Goal: Task Accomplishment & Management: Complete application form

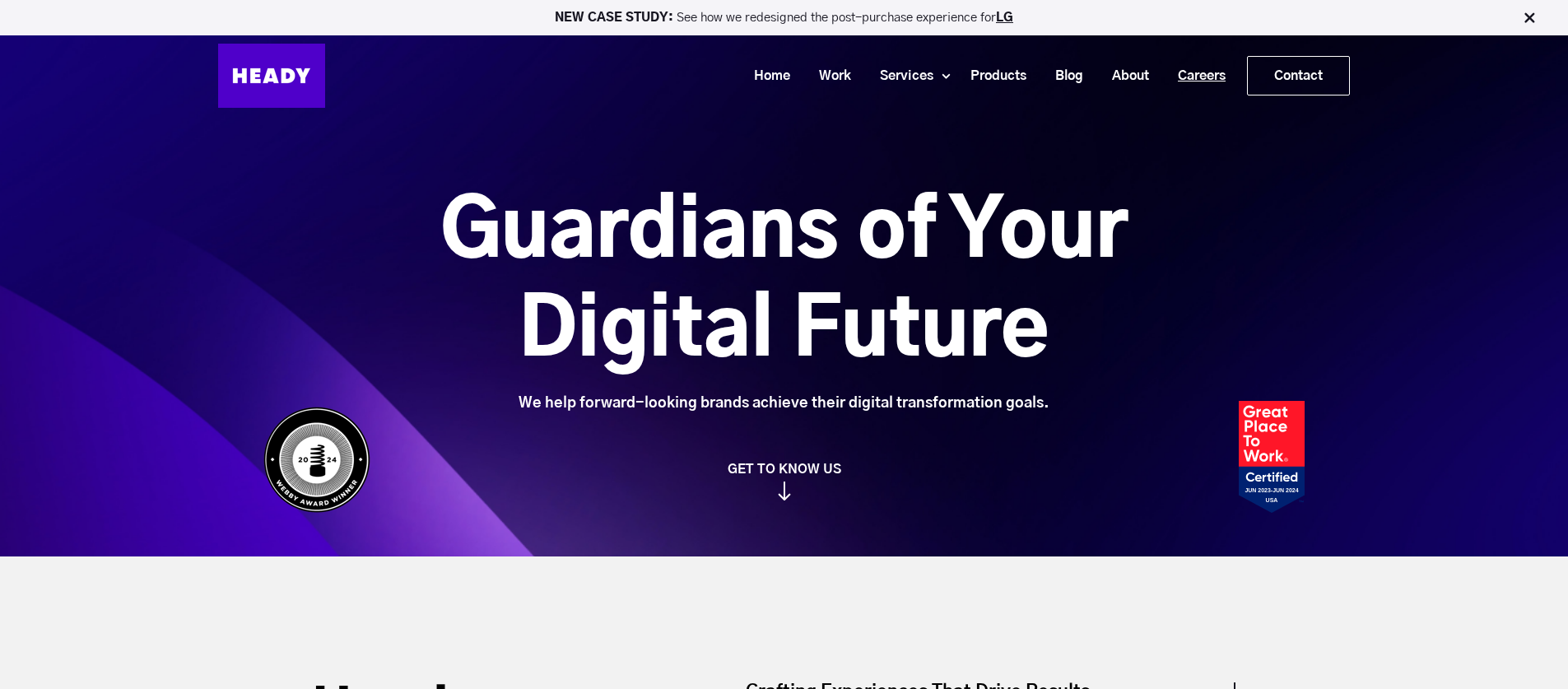
click at [1196, 76] on link "Careers" at bounding box center [1196, 76] width 77 height 31
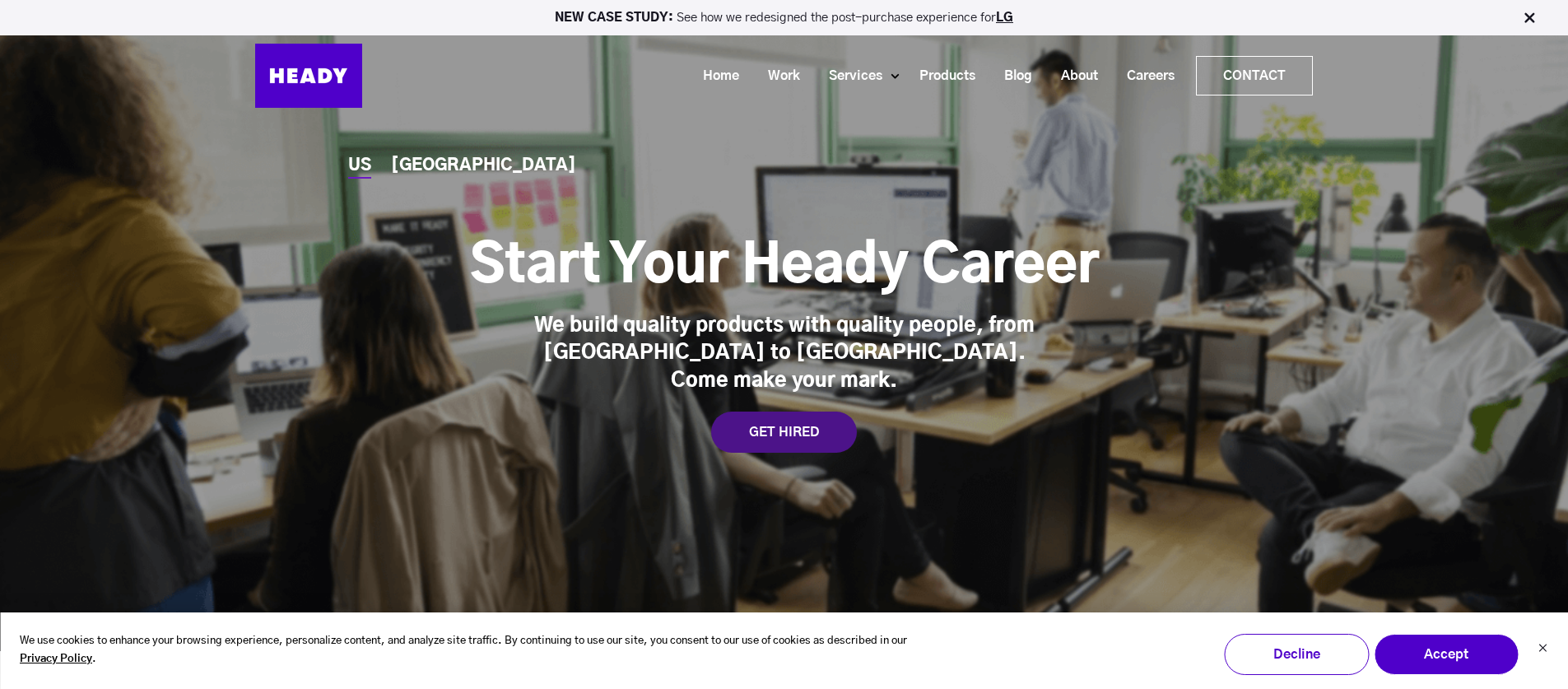
click at [768, 413] on div "GET HIRED" at bounding box center [784, 432] width 146 height 41
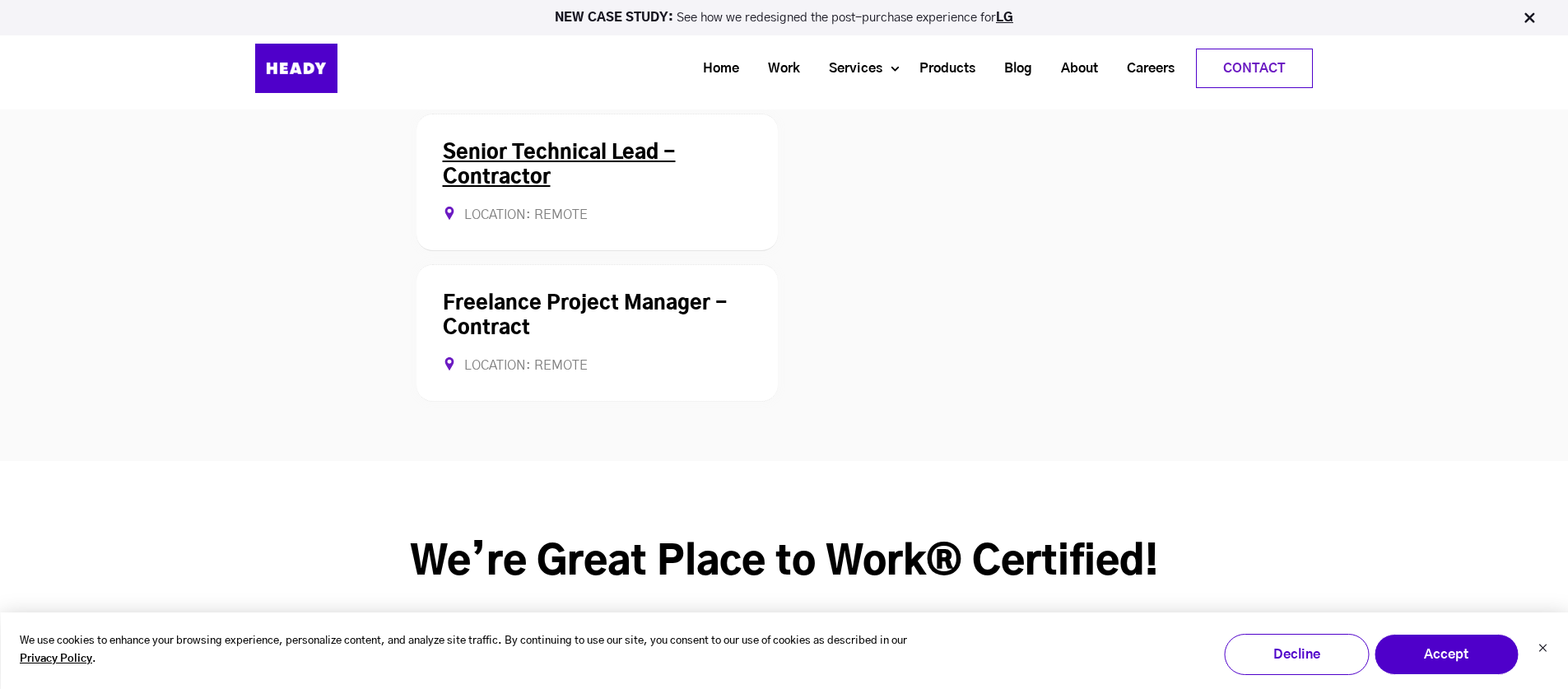
scroll to position [4258, 0]
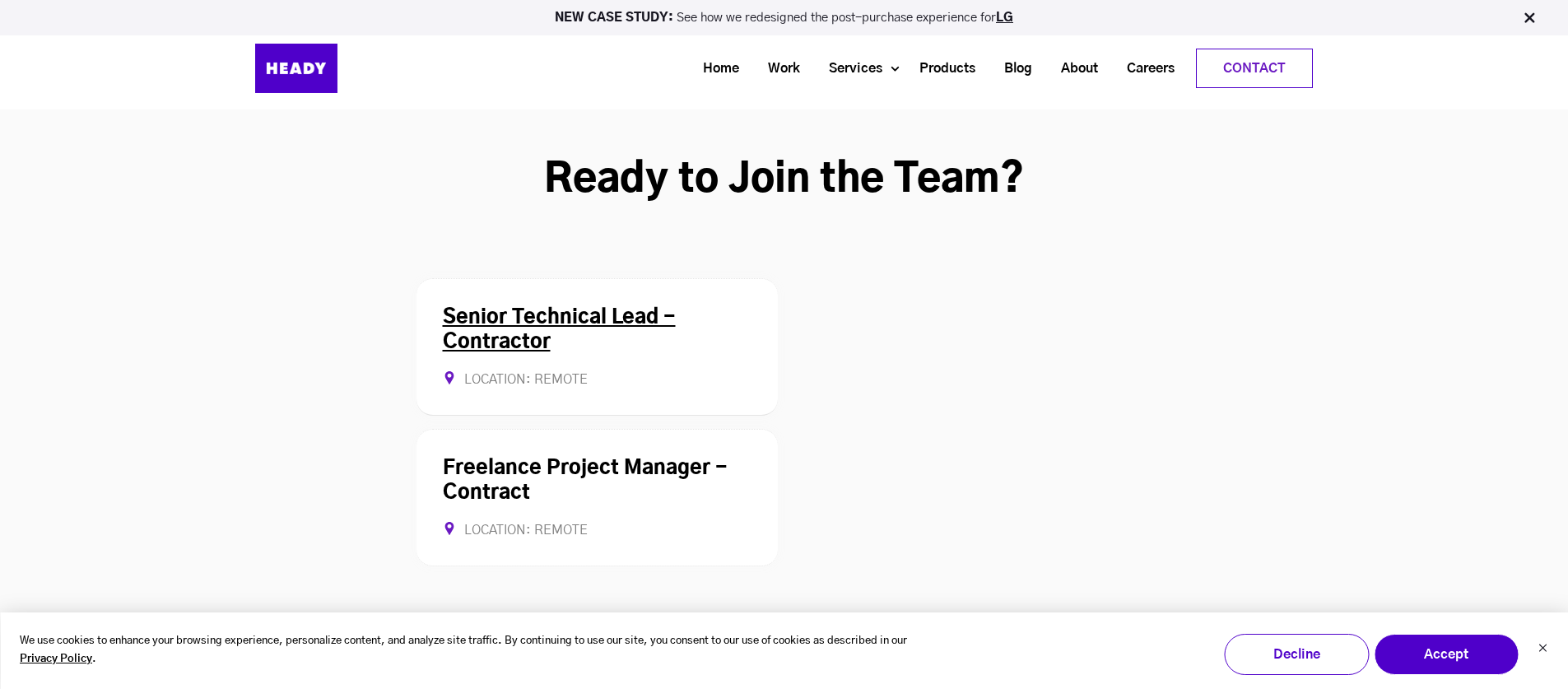
click at [519, 308] on link "Senior Technical Lead - Contractor" at bounding box center [560, 330] width 233 height 44
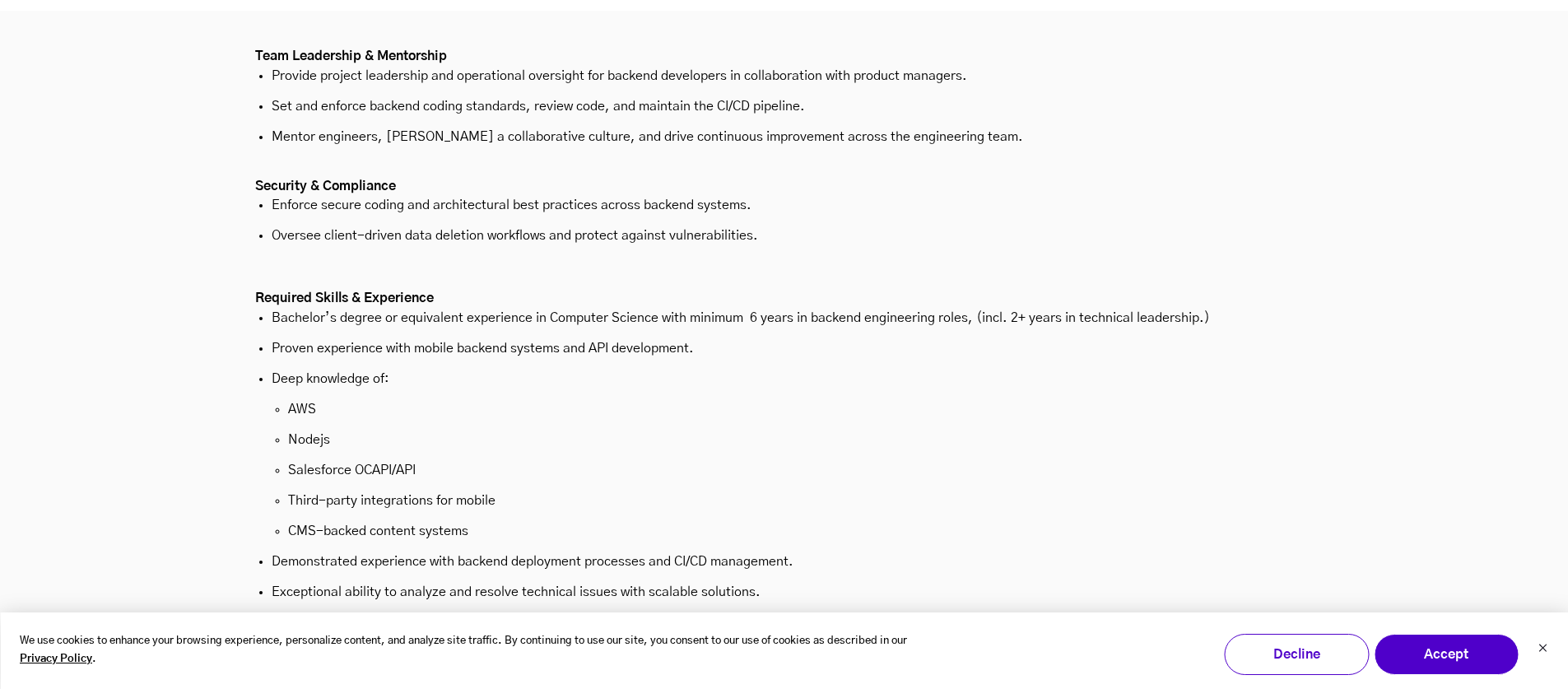
scroll to position [5513, 0]
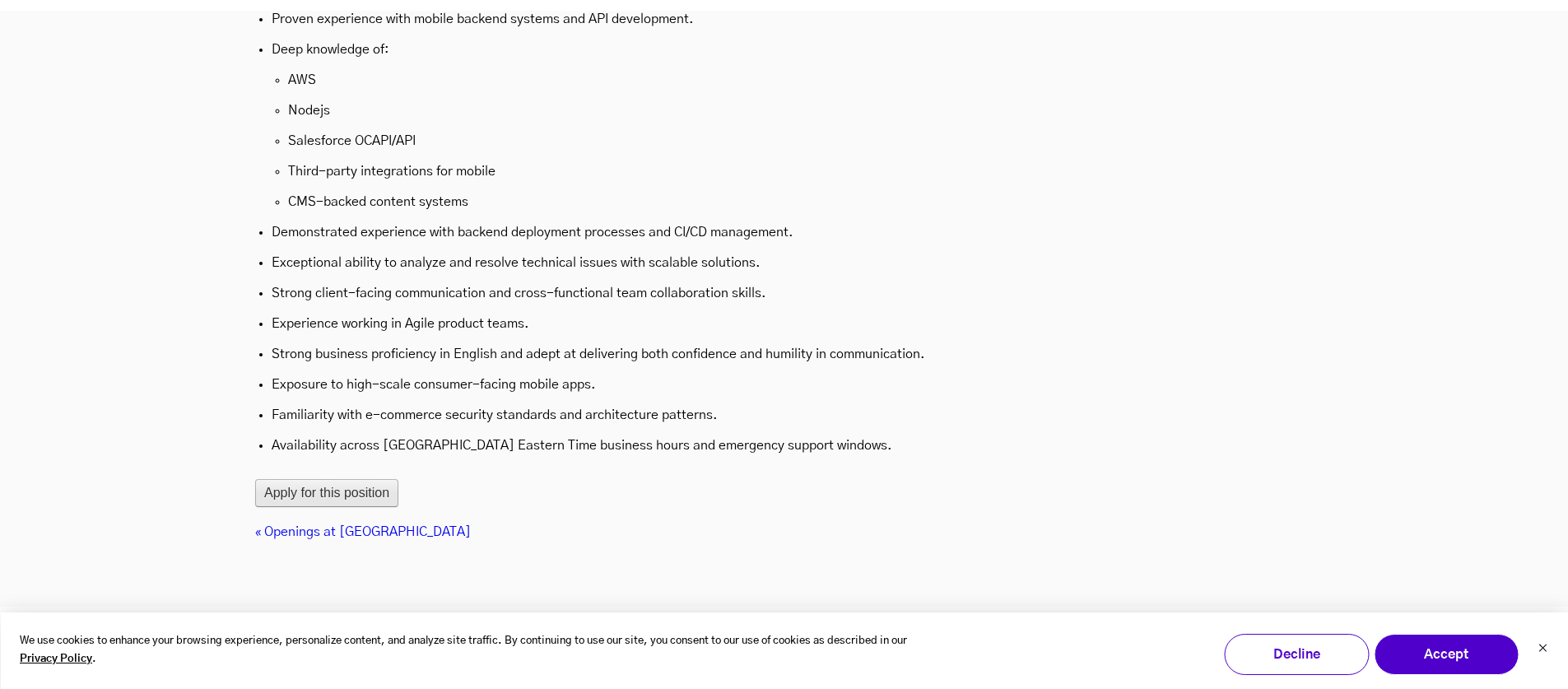
click at [320, 479] on button "Apply for this position" at bounding box center [326, 493] width 143 height 28
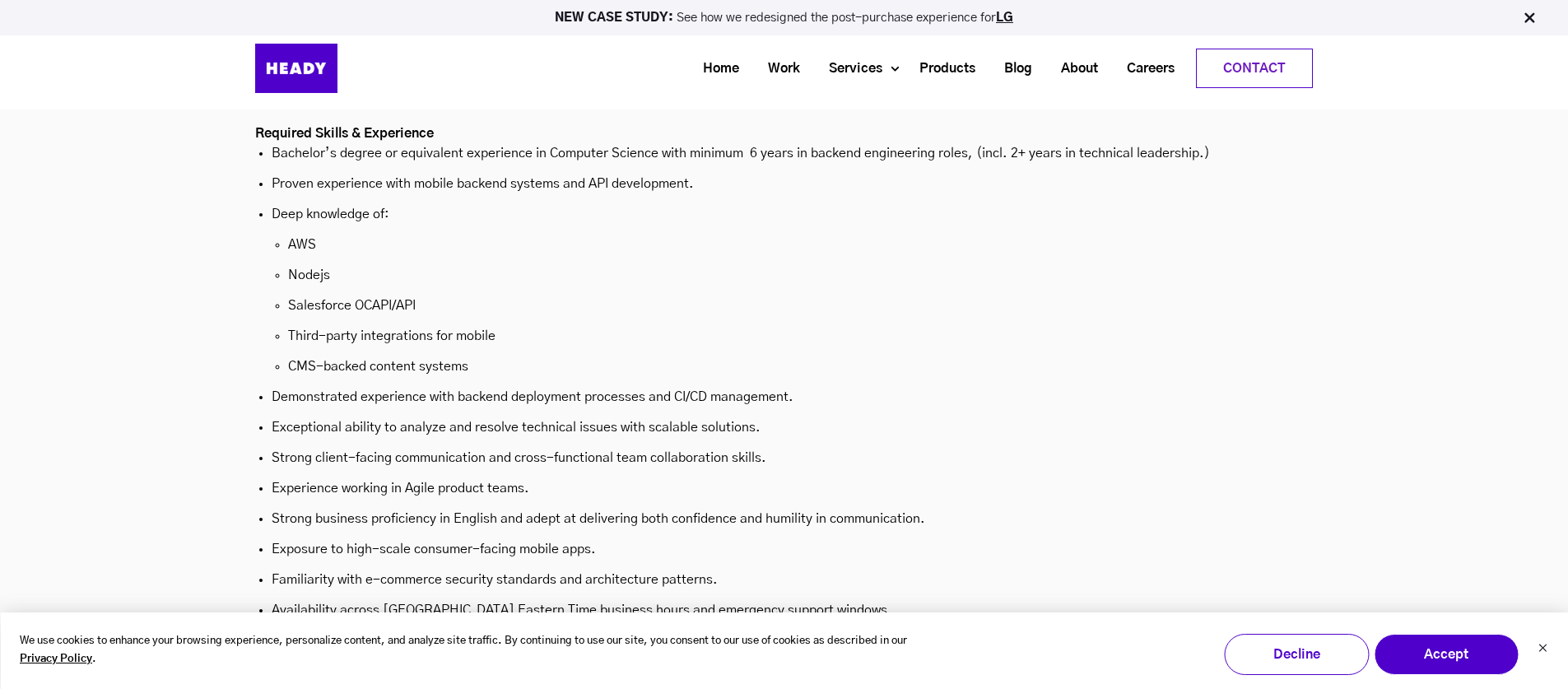
scroll to position [5266, 0]
